Goal: Find contact information: Find contact information

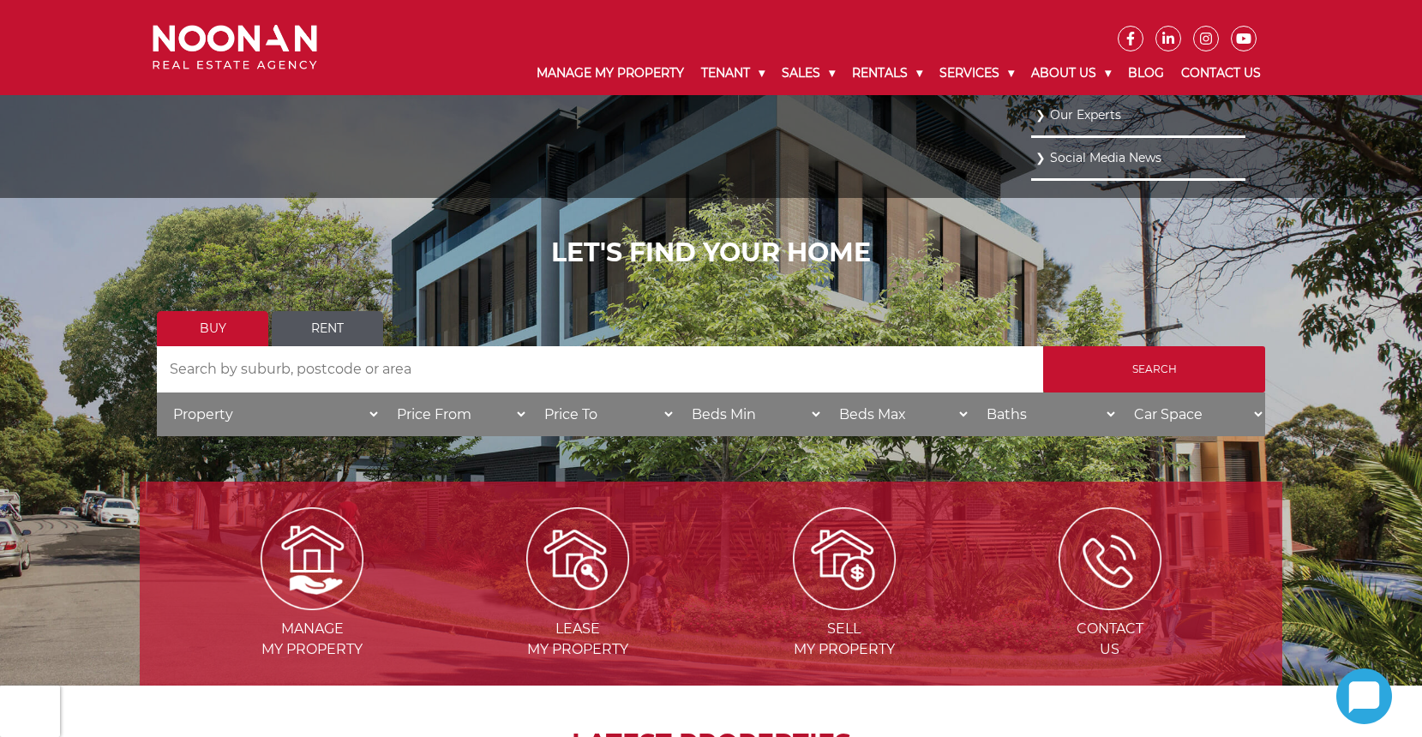
click at [1052, 108] on link "Our Experts" at bounding box center [1138, 115] width 206 height 23
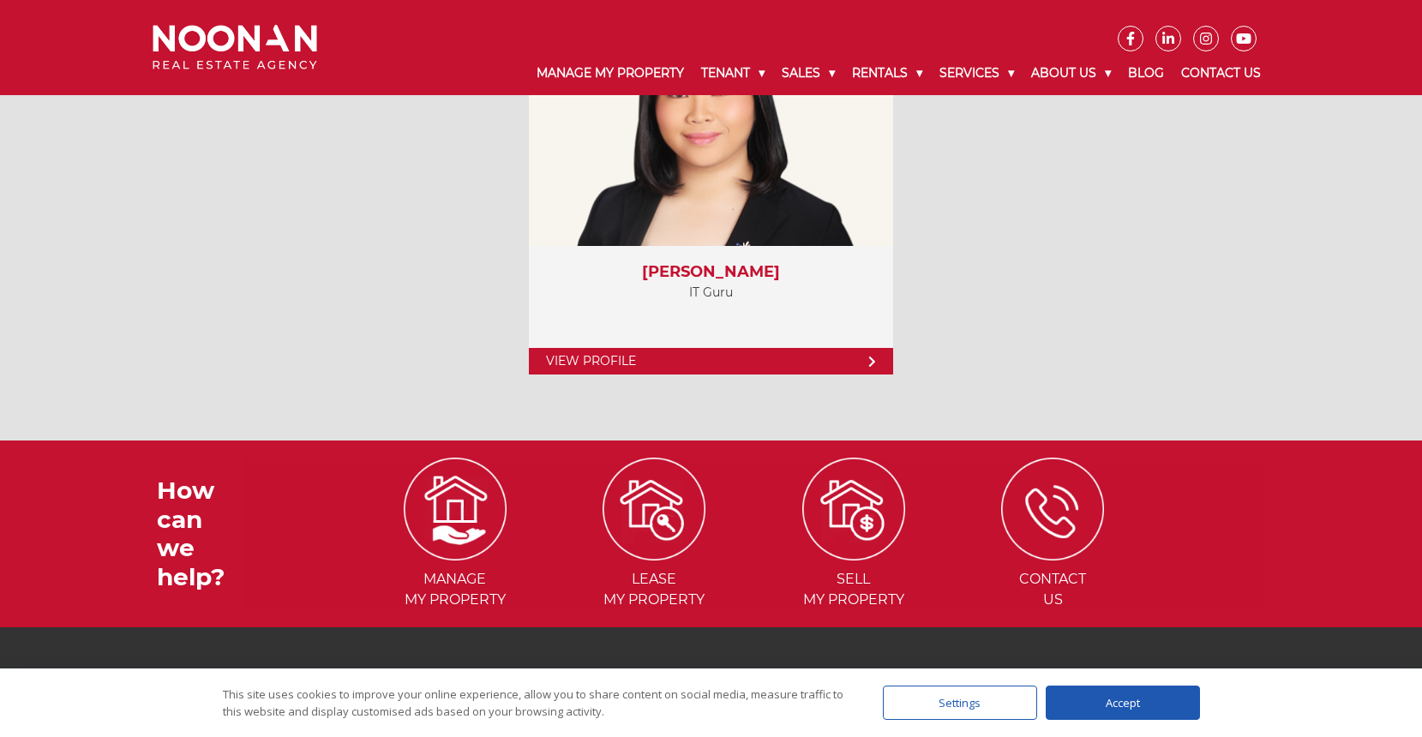
scroll to position [7087, 0]
